Goal: Navigation & Orientation: Find specific page/section

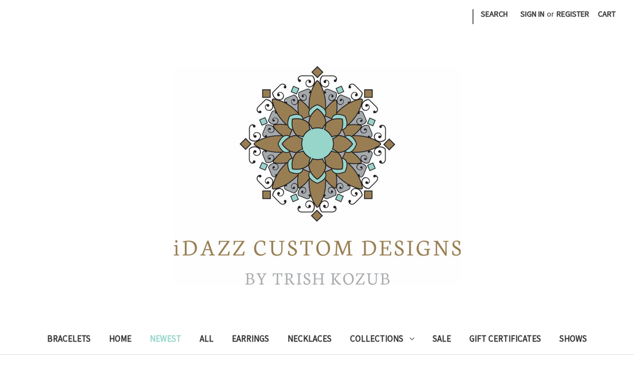
click at [161, 340] on link "Newest" at bounding box center [166, 340] width 50 height 28
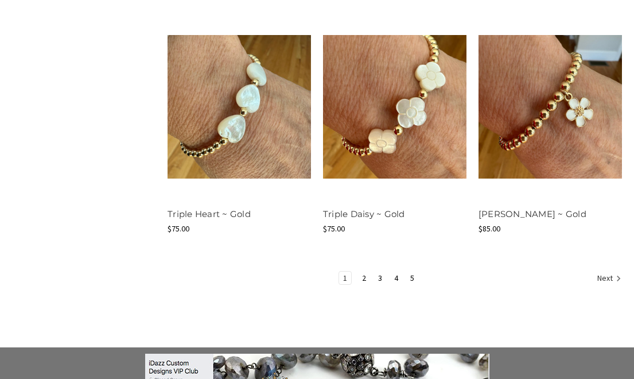
scroll to position [1426, 0]
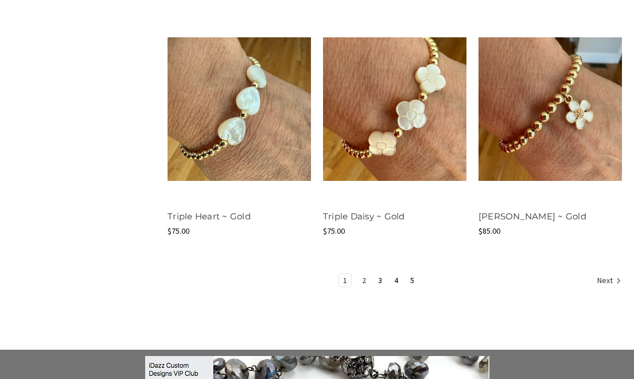
click at [362, 280] on link "2" at bounding box center [364, 280] width 12 height 13
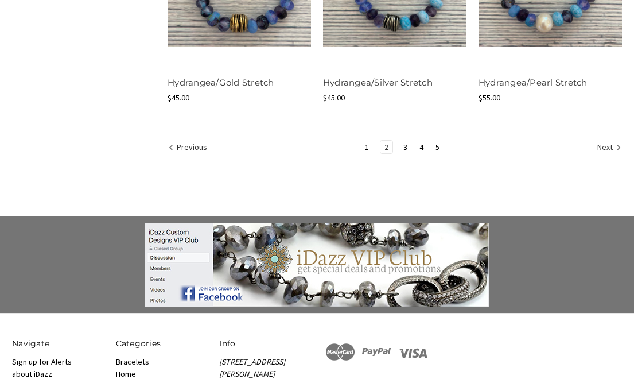
scroll to position [1547, 0]
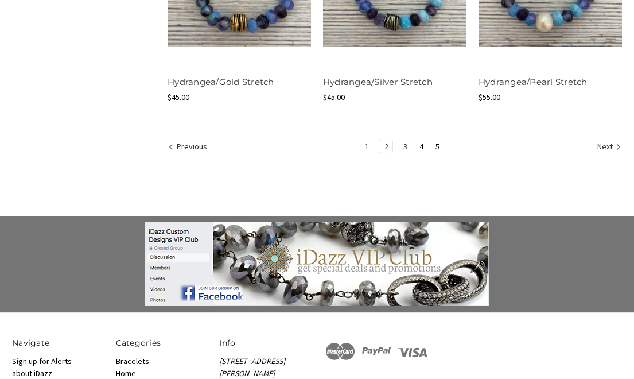
click at [407, 143] on link "3" at bounding box center [406, 146] width 12 height 13
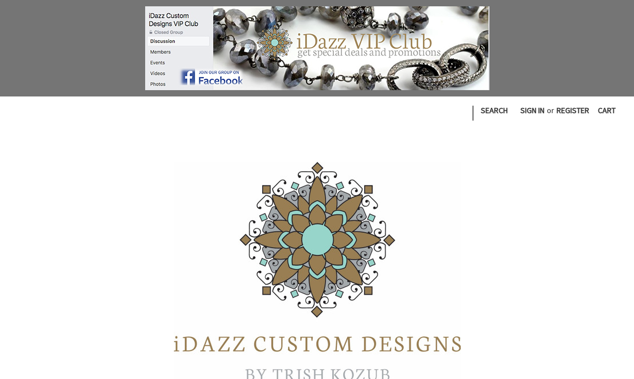
click at [416, 148] on header "Toggle menu Compare | Search Sign in or Register Cart 0 Search Search Bracelets" at bounding box center [317, 273] width 634 height 355
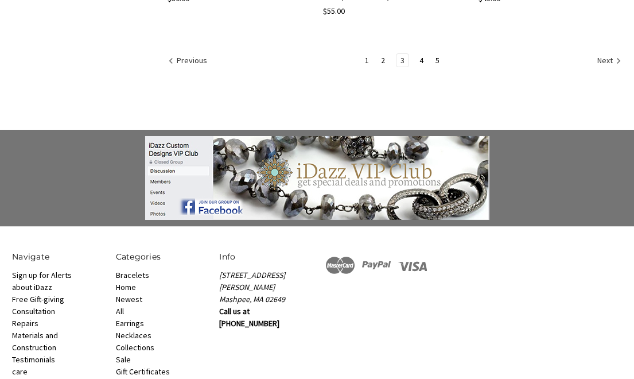
scroll to position [1647, 0]
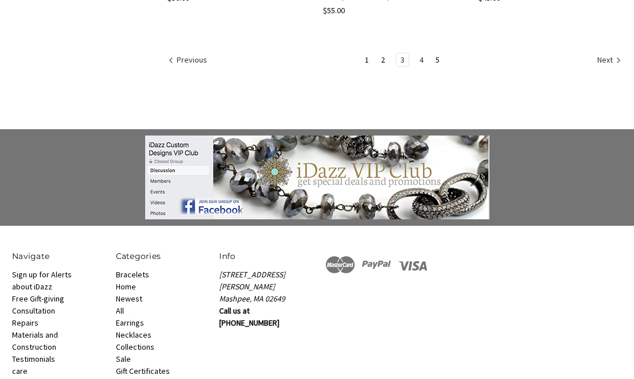
click at [423, 53] on link "4" at bounding box center [422, 59] width 12 height 13
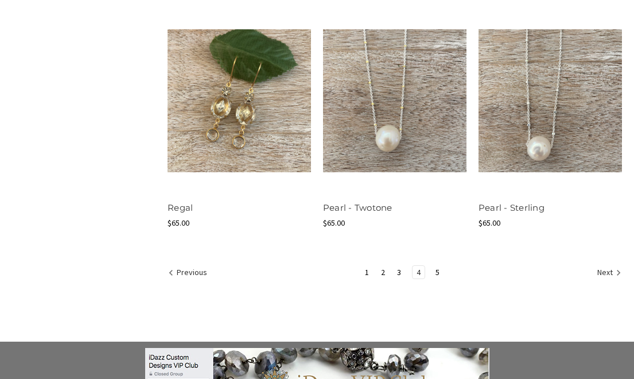
scroll to position [1442, 0]
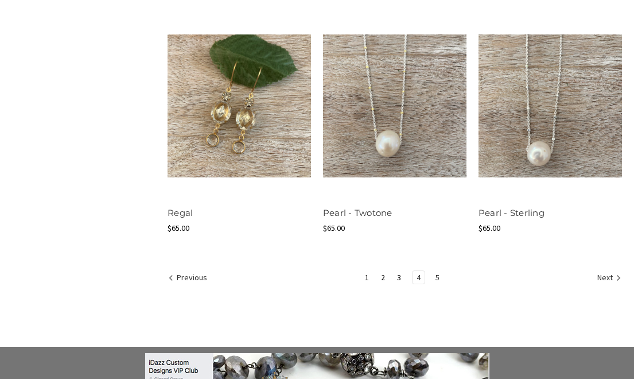
click at [436, 274] on link "5" at bounding box center [438, 277] width 12 height 13
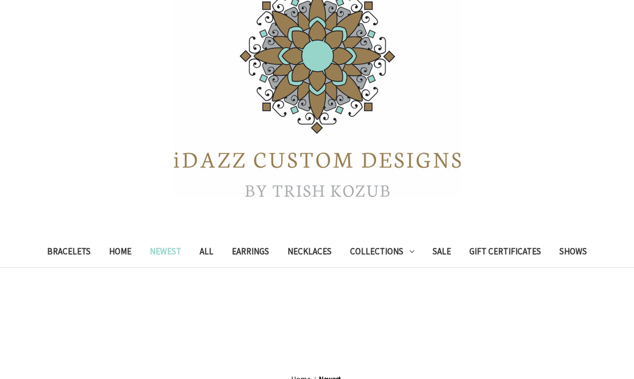
scroll to position [187, 0]
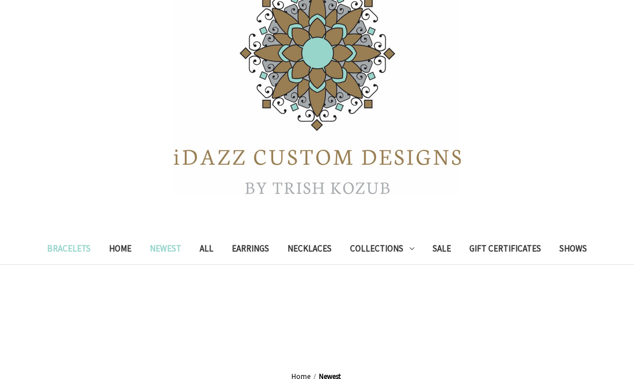
click at [78, 249] on link "Bracelets" at bounding box center [69, 250] width 62 height 28
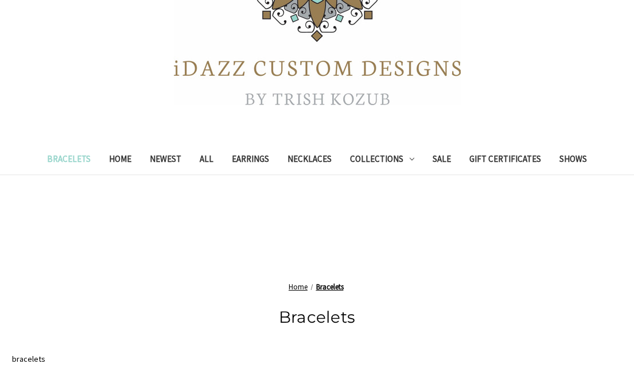
scroll to position [177, 0]
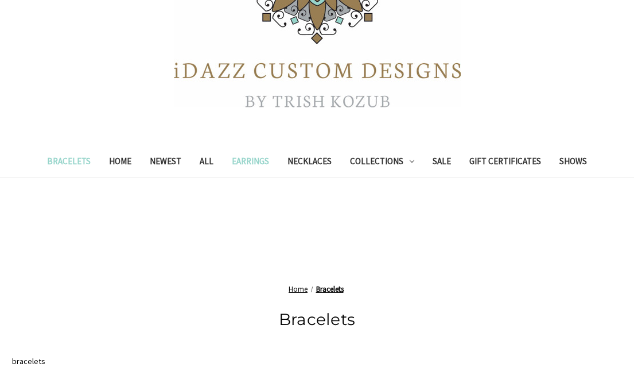
click at [242, 160] on link "Earrings" at bounding box center [251, 163] width 56 height 28
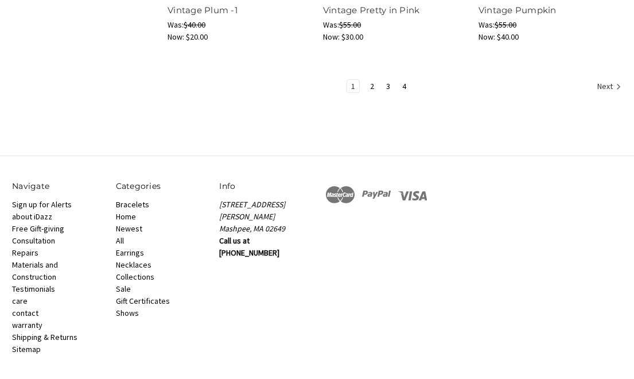
scroll to position [1585, 0]
click at [373, 84] on link "2" at bounding box center [372, 85] width 12 height 13
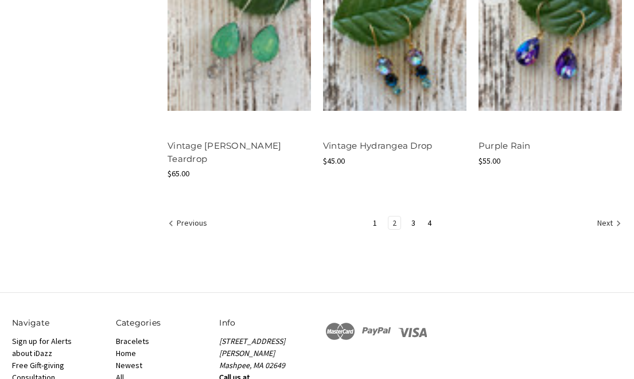
scroll to position [1450, 0]
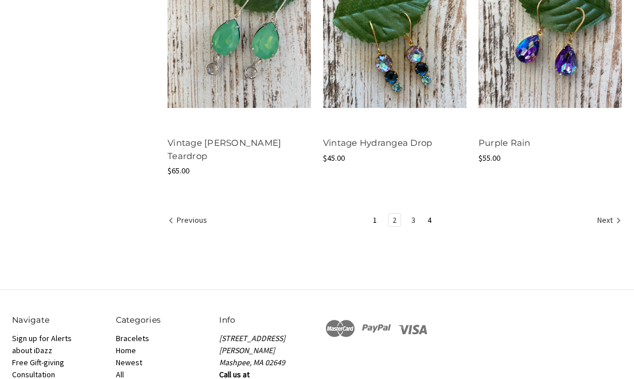
click at [412, 214] on link "3" at bounding box center [414, 220] width 12 height 13
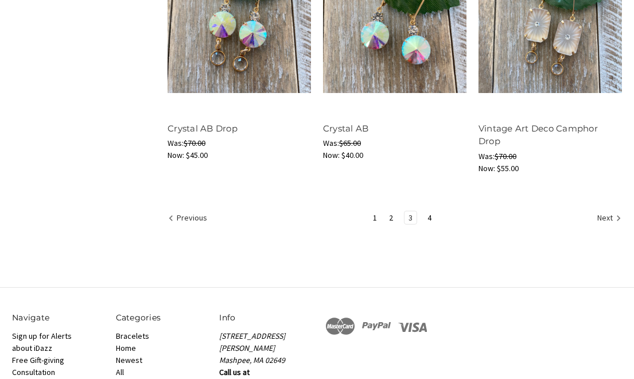
scroll to position [1472, 0]
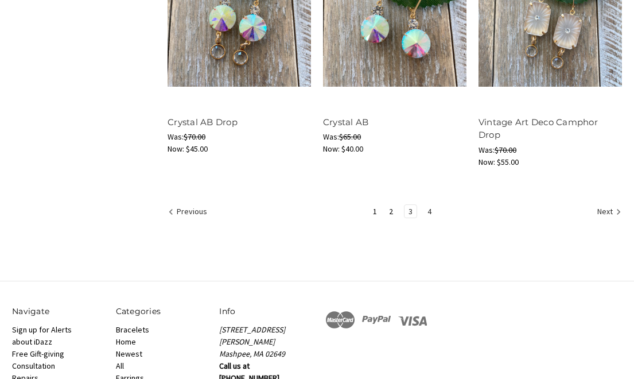
click at [428, 206] on link "4" at bounding box center [430, 211] width 12 height 13
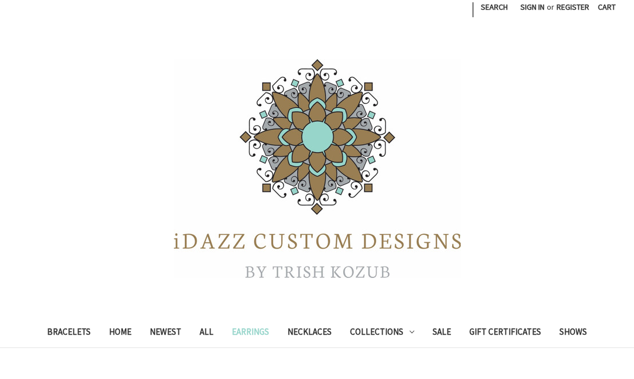
scroll to position [7, 0]
click at [442, 332] on link "Sale" at bounding box center [442, 333] width 37 height 28
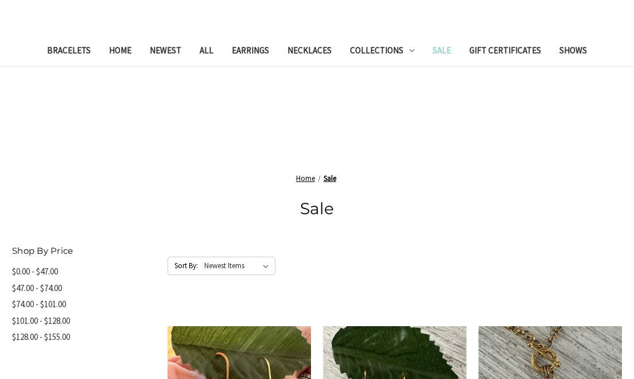
scroll to position [387, 0]
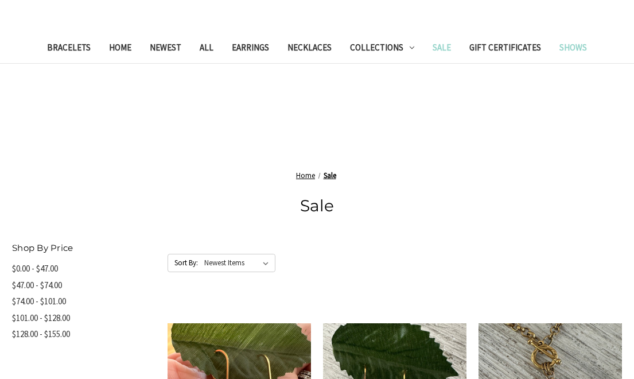
click at [583, 48] on link "Shows" at bounding box center [573, 49] width 46 height 28
